Goal: Transaction & Acquisition: Purchase product/service

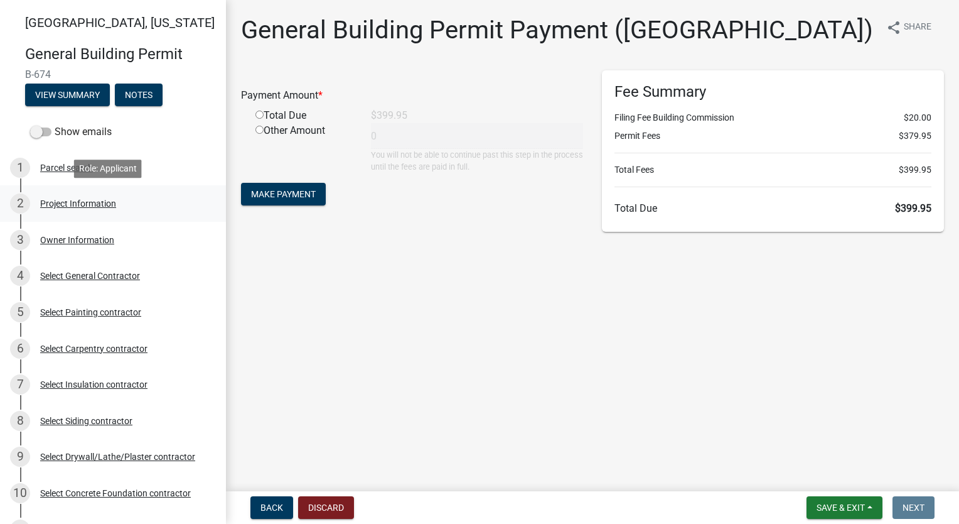
click at [105, 205] on div "Project Information" at bounding box center [78, 203] width 76 height 9
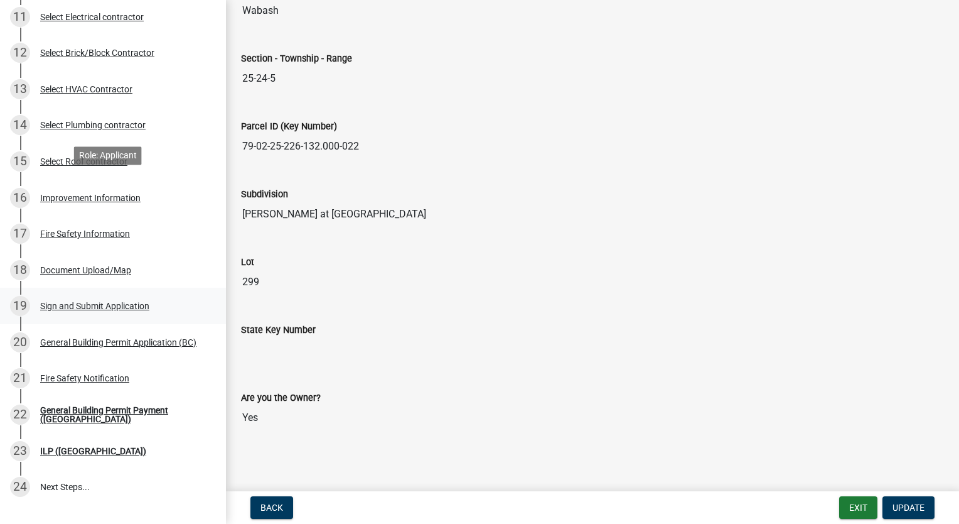
scroll to position [638, 0]
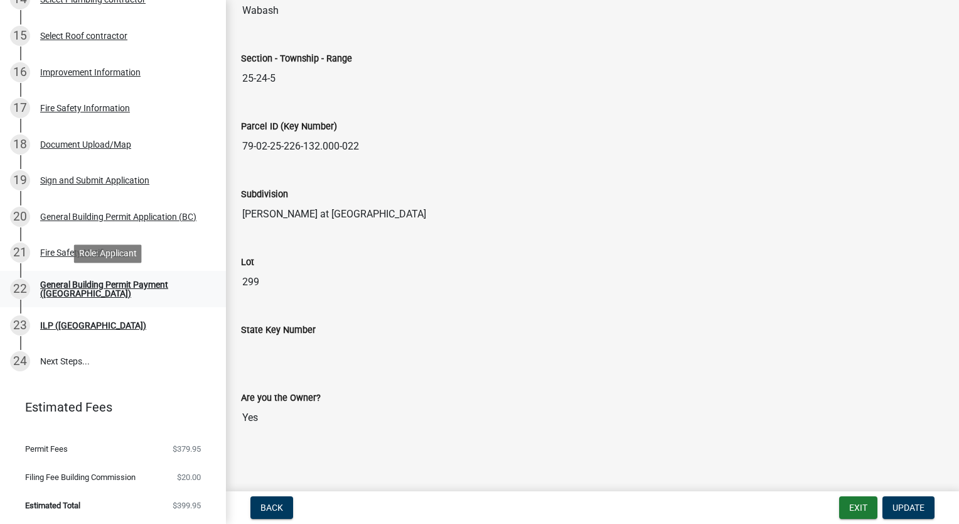
click at [131, 283] on div "22 General Building Permit Payment ([GEOGRAPHIC_DATA])" at bounding box center [108, 289] width 196 height 20
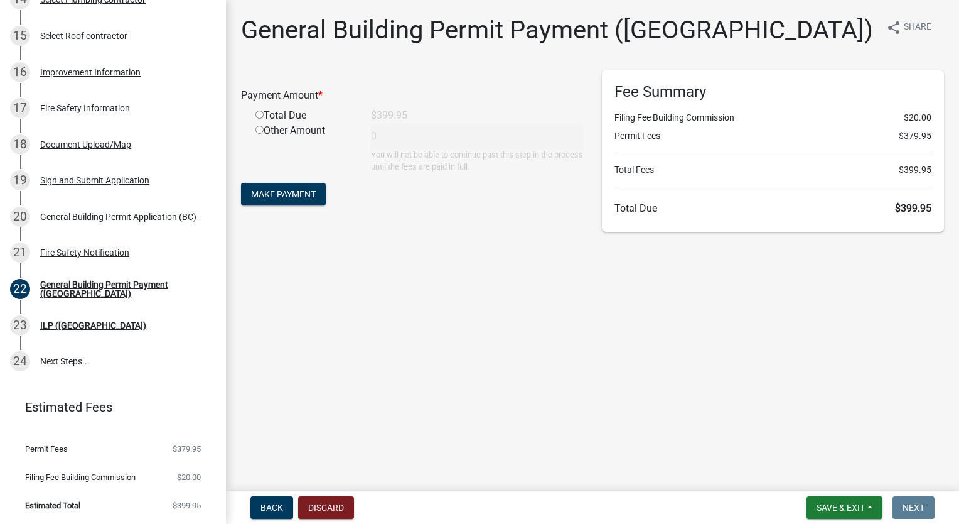
click at [261, 114] on input "radio" at bounding box center [260, 115] width 8 height 8
radio input "true"
type input "399.95"
click at [278, 183] on button "Make Payment" at bounding box center [283, 194] width 85 height 23
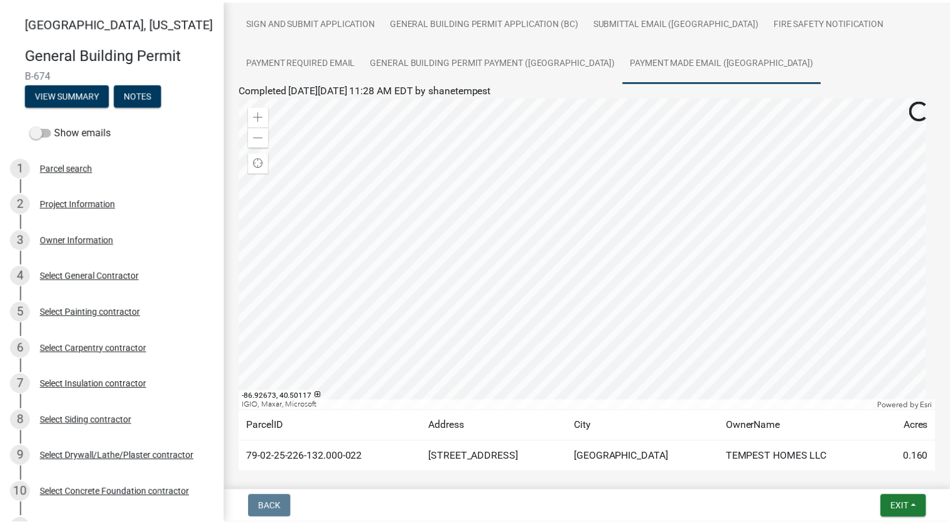
scroll to position [311, 0]
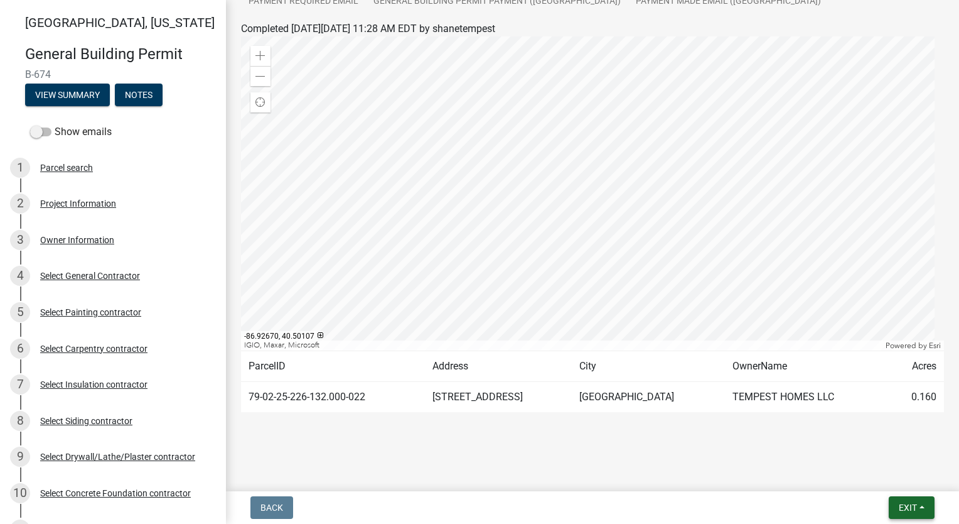
click at [915, 503] on span "Exit" at bounding box center [908, 507] width 18 height 10
click at [899, 477] on button "Save & Exit" at bounding box center [885, 475] width 100 height 30
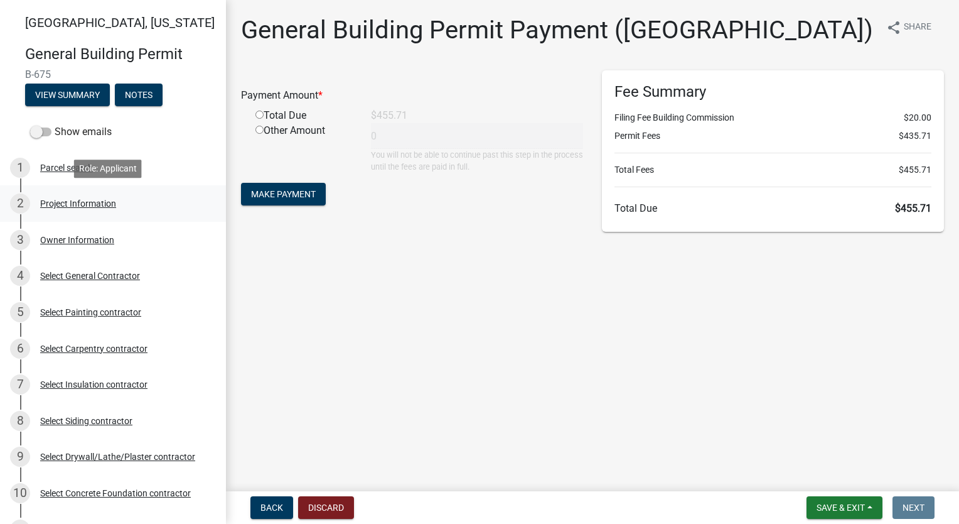
click at [88, 199] on div "Project Information" at bounding box center [78, 203] width 76 height 9
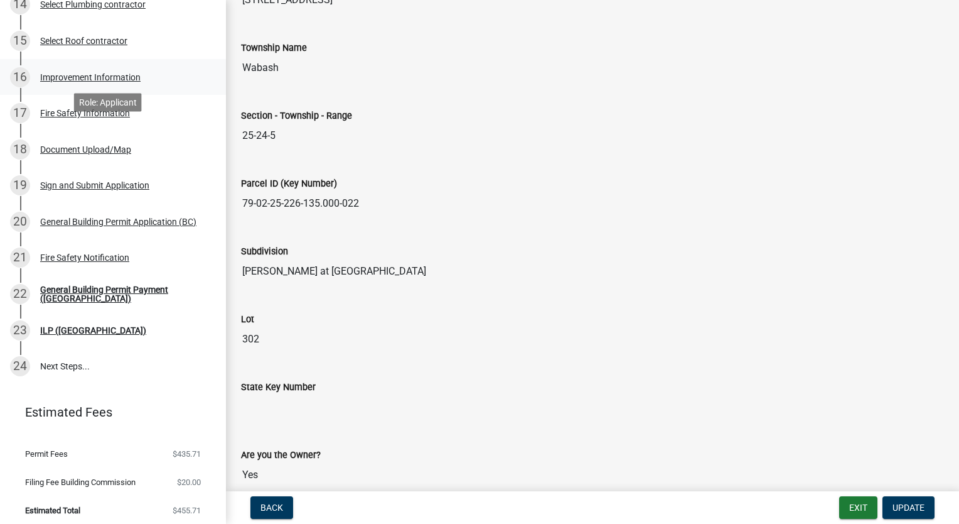
scroll to position [638, 0]
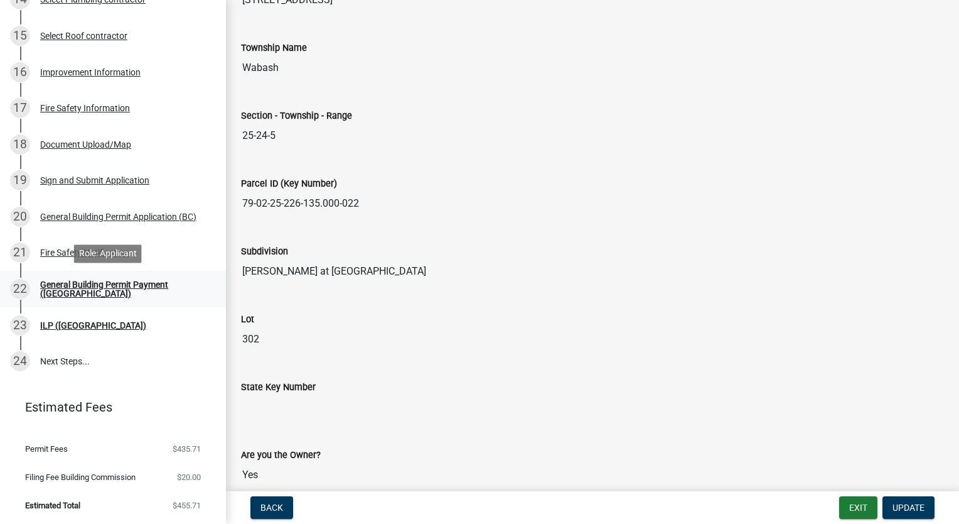
click at [129, 289] on div "General Building Permit Payment ([GEOGRAPHIC_DATA])" at bounding box center [123, 289] width 166 height 18
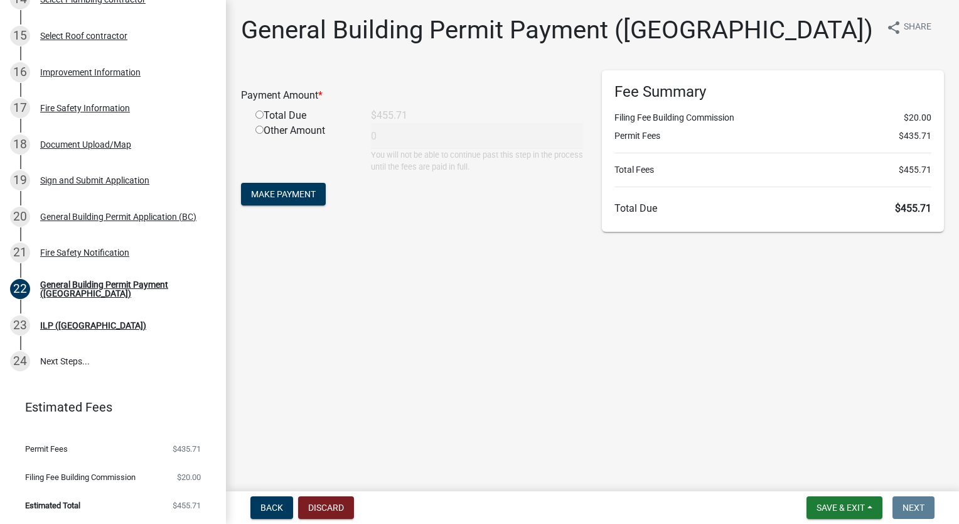
click at [262, 112] on input "radio" at bounding box center [260, 115] width 8 height 8
radio input "true"
type input "455.71"
click at [284, 190] on span "Make Payment" at bounding box center [283, 194] width 65 height 10
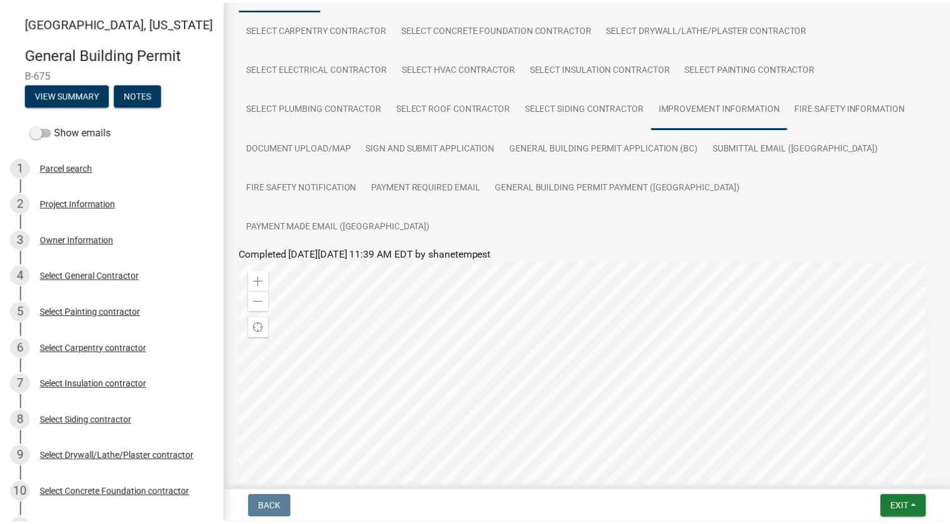
scroll to position [311, 0]
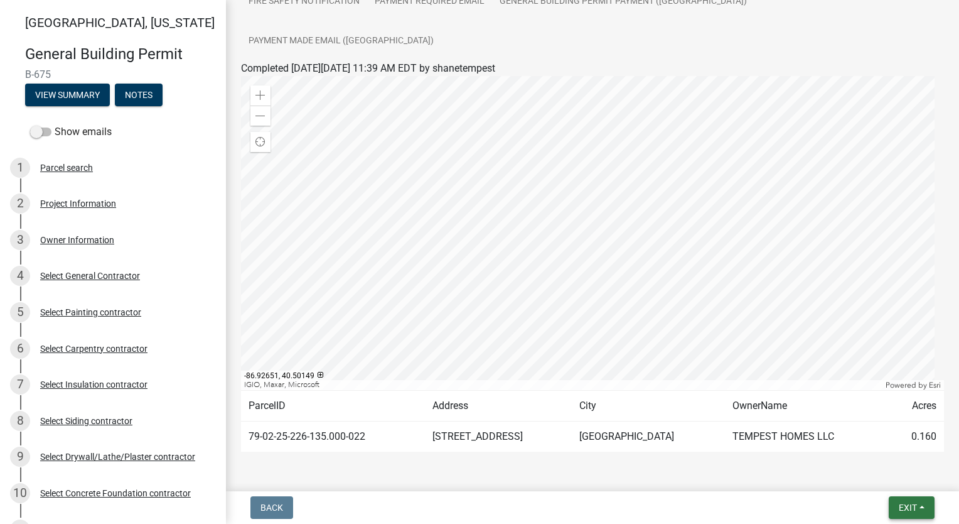
click at [904, 503] on span "Exit" at bounding box center [908, 507] width 18 height 10
click at [901, 475] on button "Save & Exit" at bounding box center [885, 475] width 100 height 30
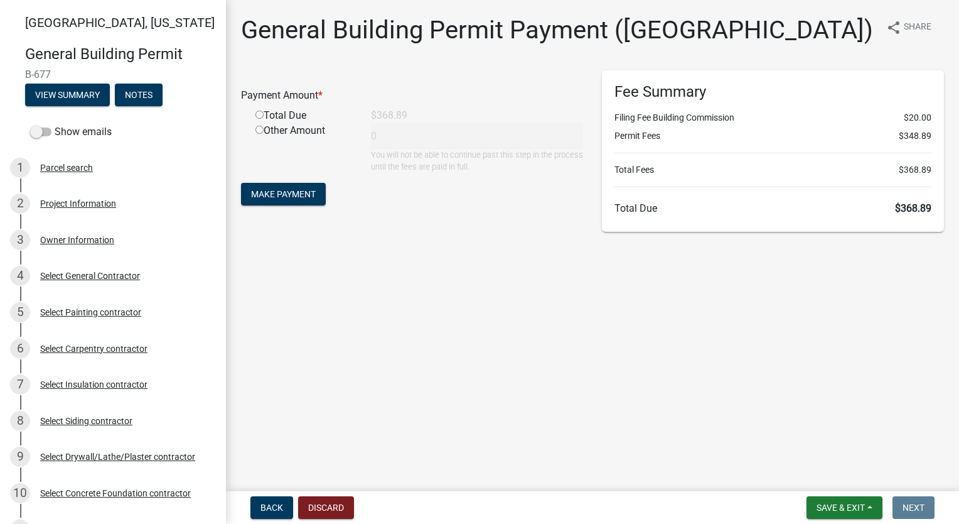
click at [259, 117] on input "radio" at bounding box center [260, 115] width 8 height 8
radio input "true"
type input "368.89"
click at [75, 199] on div "Project Information" at bounding box center [78, 203] width 76 height 9
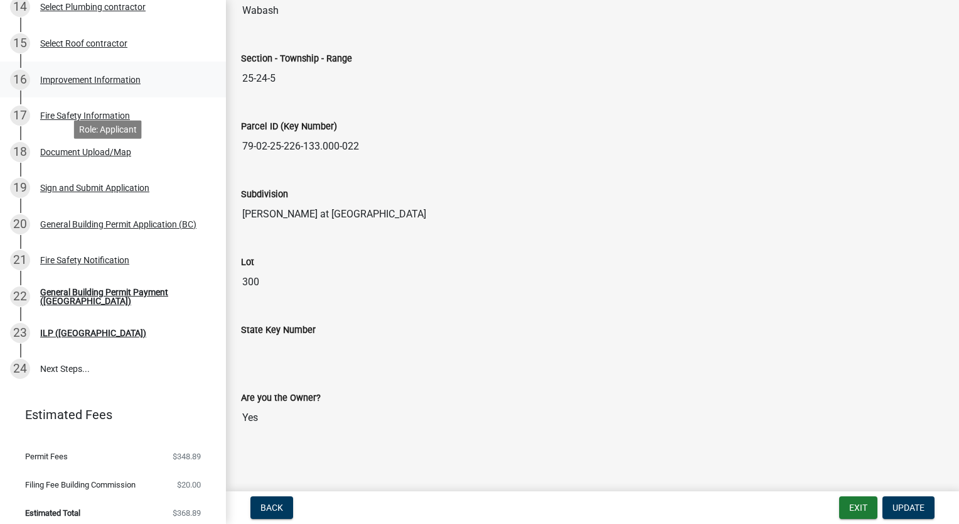
scroll to position [638, 0]
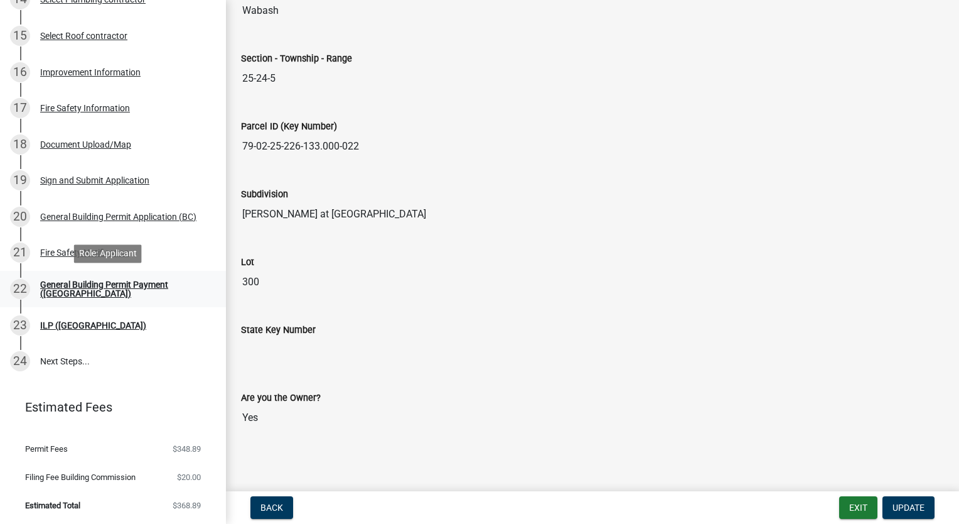
click at [126, 292] on div "General Building Permit Payment ([GEOGRAPHIC_DATA])" at bounding box center [123, 289] width 166 height 18
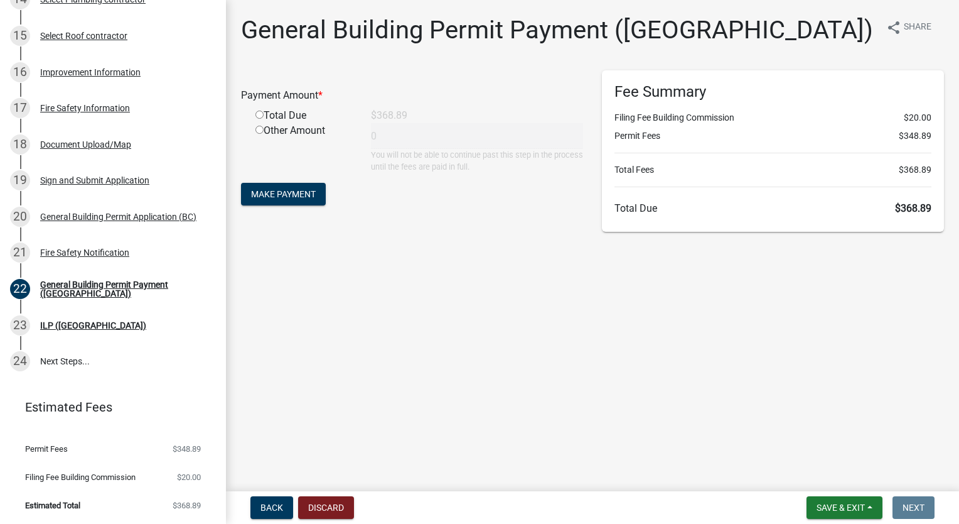
click at [261, 115] on input "radio" at bounding box center [260, 115] width 8 height 8
radio input "true"
type input "368.89"
click at [294, 192] on span "Make Payment" at bounding box center [283, 194] width 65 height 10
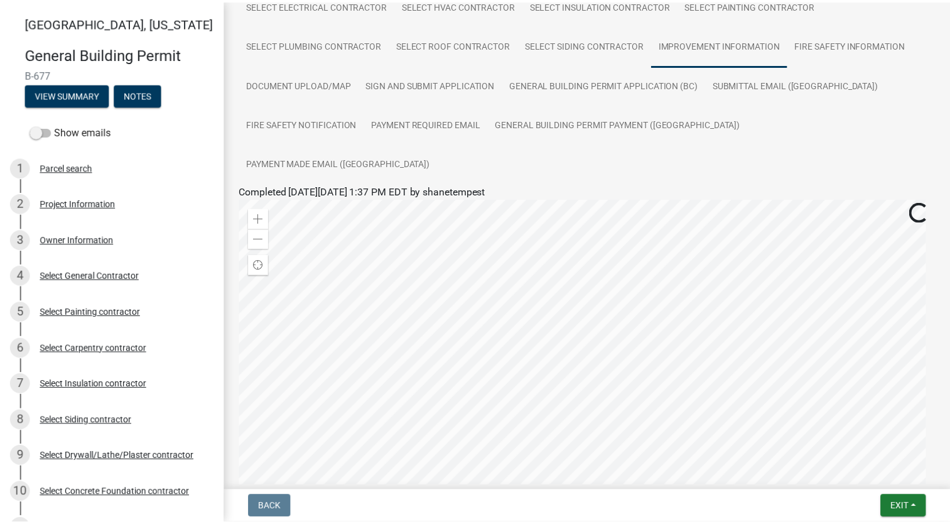
scroll to position [311, 0]
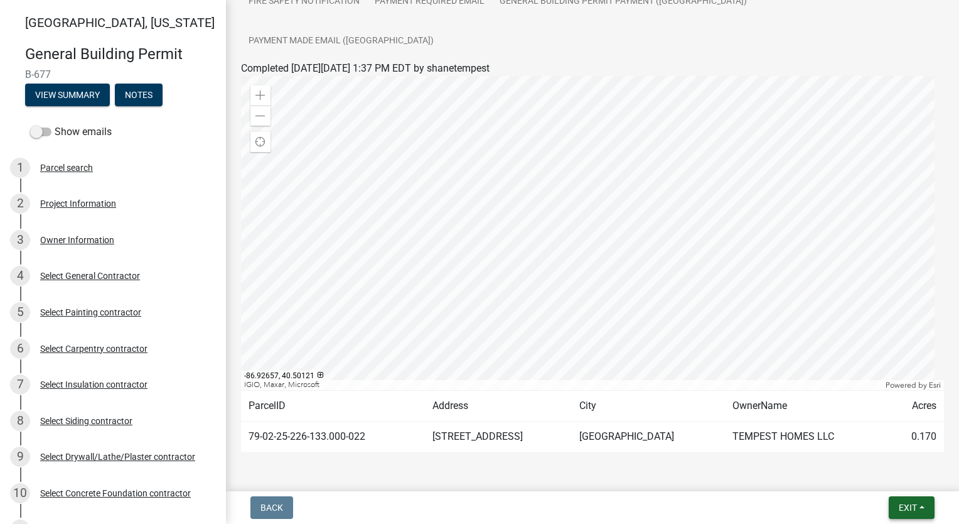
click at [913, 511] on span "Exit" at bounding box center [908, 507] width 18 height 10
click at [911, 478] on button "Save & Exit" at bounding box center [885, 475] width 100 height 30
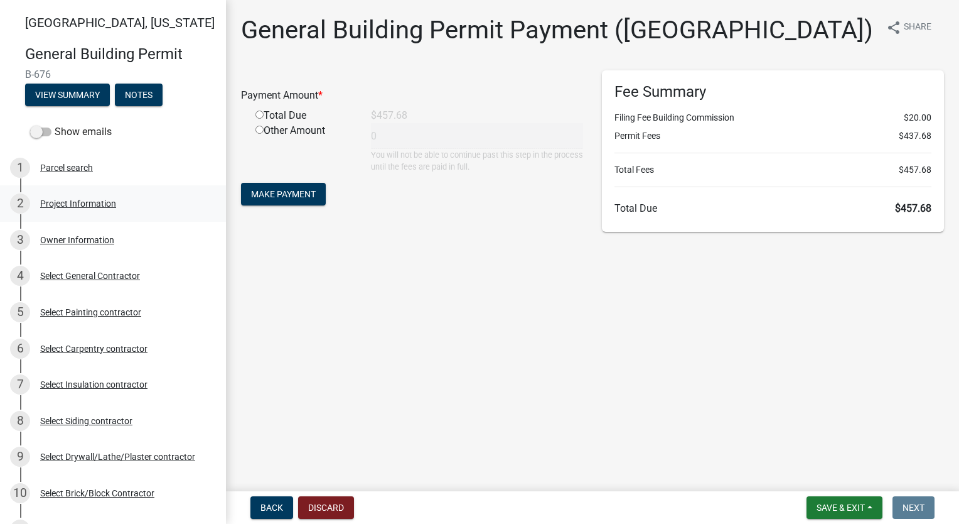
click at [100, 195] on div "2 Project Information" at bounding box center [108, 203] width 196 height 20
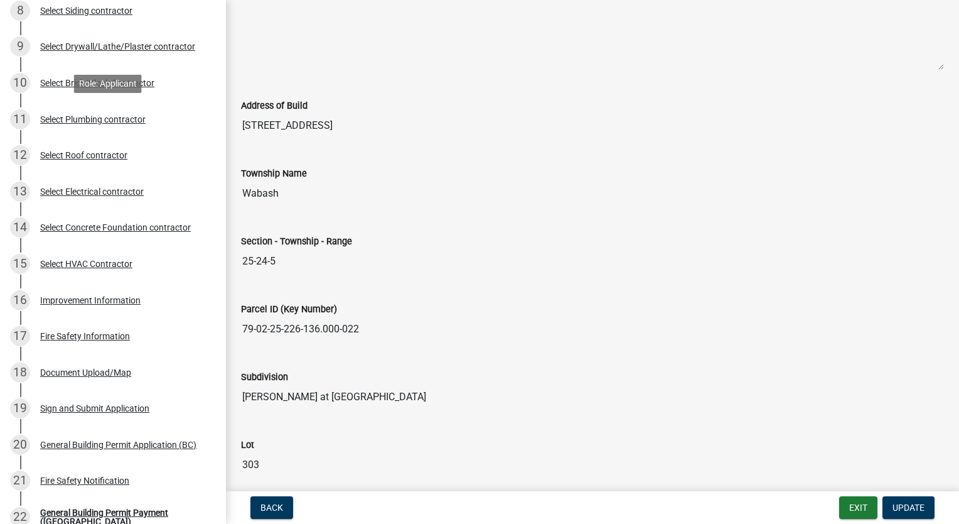
scroll to position [502, 0]
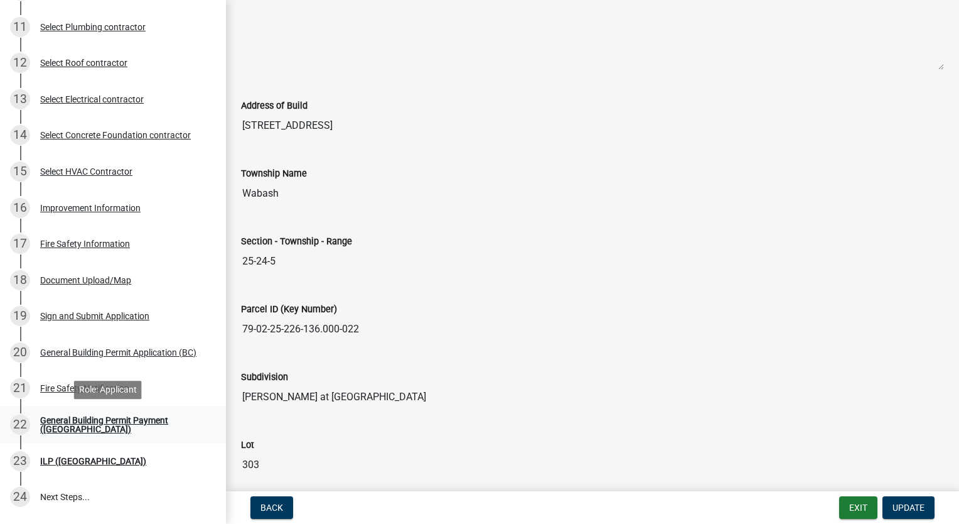
click at [109, 421] on div "General Building Permit Payment ([GEOGRAPHIC_DATA])" at bounding box center [123, 425] width 166 height 18
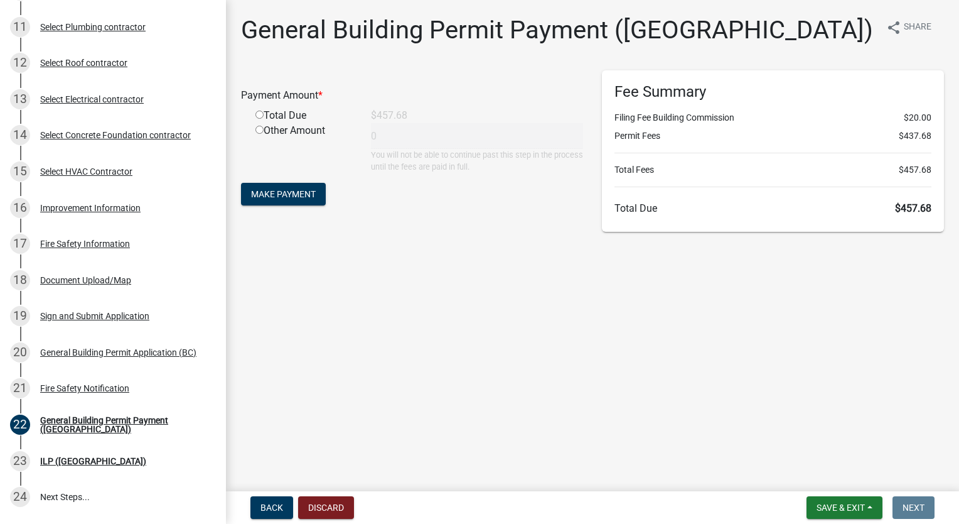
click at [260, 113] on input "radio" at bounding box center [260, 115] width 8 height 8
radio input "true"
type input "457.68"
click at [282, 197] on span "Make Payment" at bounding box center [283, 194] width 65 height 10
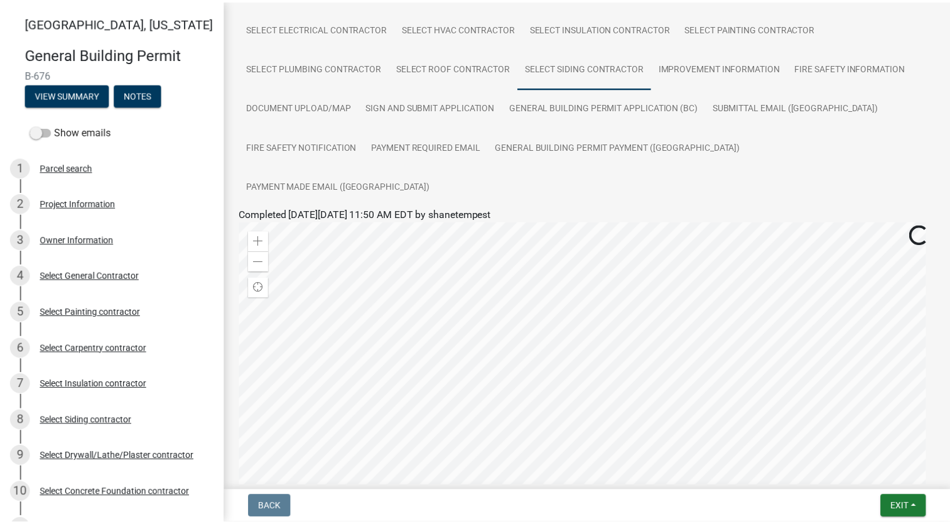
scroll to position [311, 0]
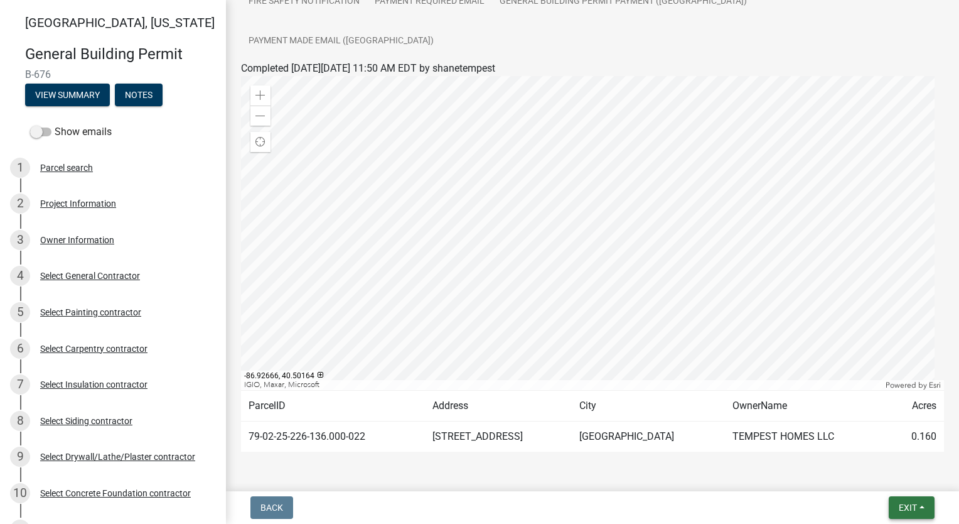
click at [917, 507] on span "Exit" at bounding box center [908, 507] width 18 height 10
click at [893, 475] on button "Save & Exit" at bounding box center [885, 475] width 100 height 30
